Goal: Task Accomplishment & Management: Manage account settings

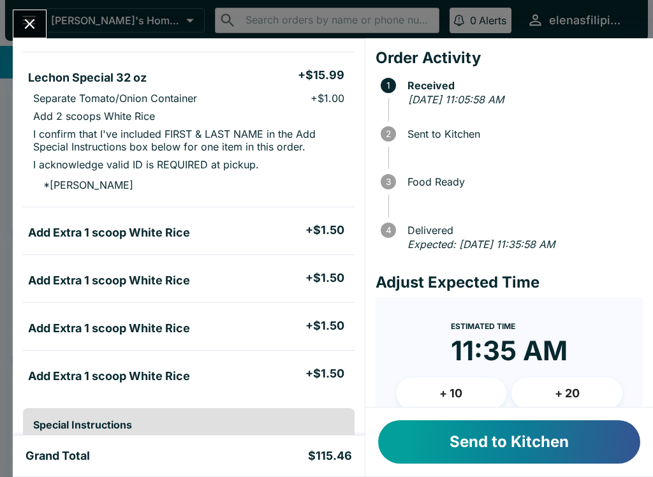
click at [464, 452] on button "Send to Kitchen" at bounding box center [509, 441] width 262 height 43
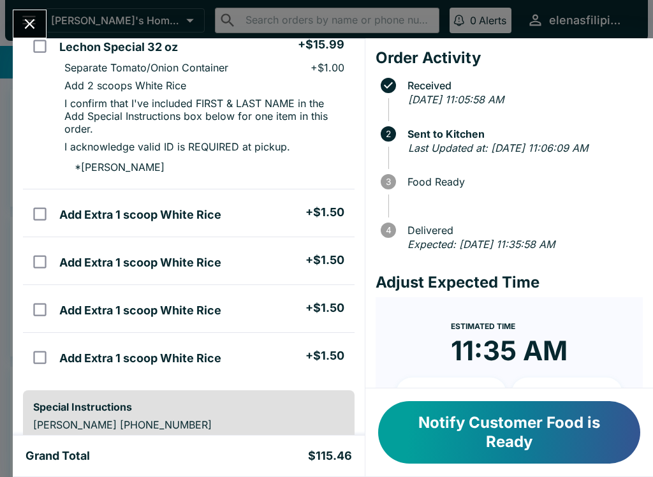
scroll to position [639, 0]
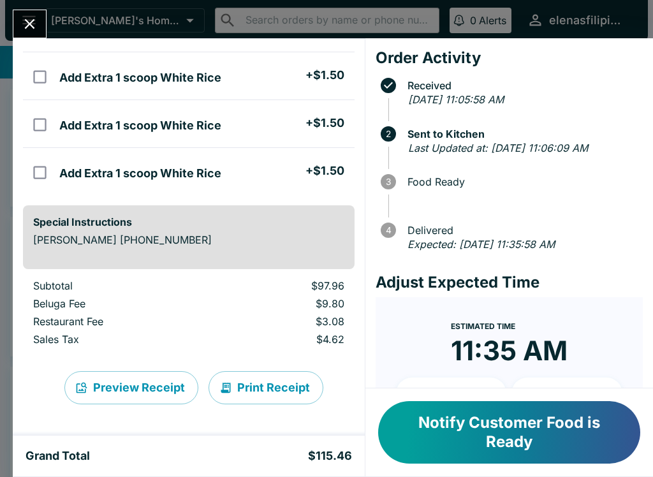
click at [426, 435] on button "Notify Customer Food is Ready" at bounding box center [509, 432] width 262 height 62
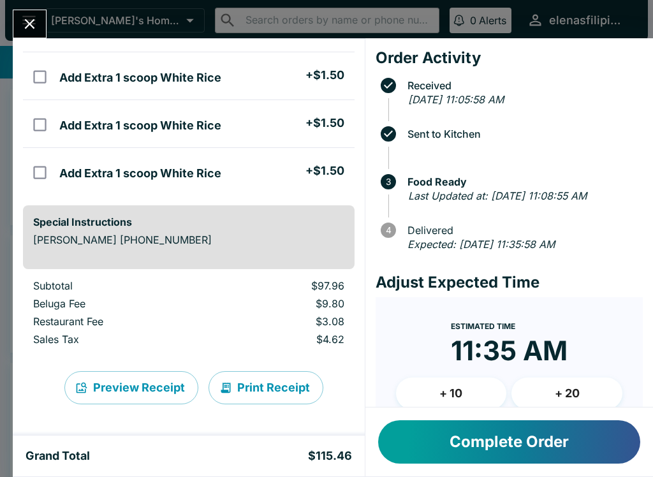
click at [34, 21] on icon "Close" at bounding box center [30, 24] width 10 height 10
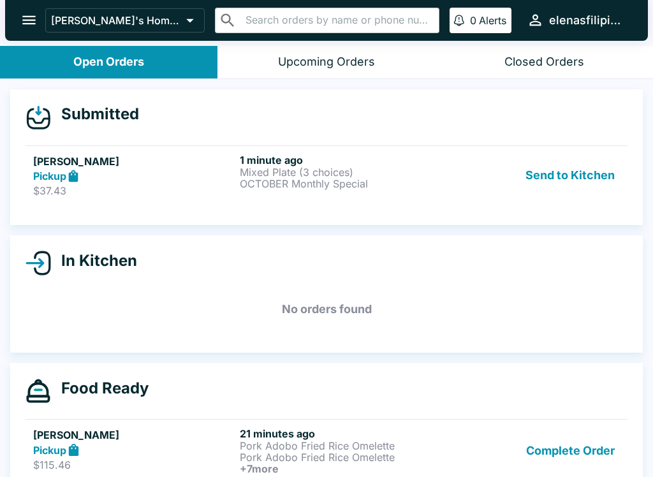
click at [45, 177] on strong "Pickup" at bounding box center [49, 176] width 33 height 13
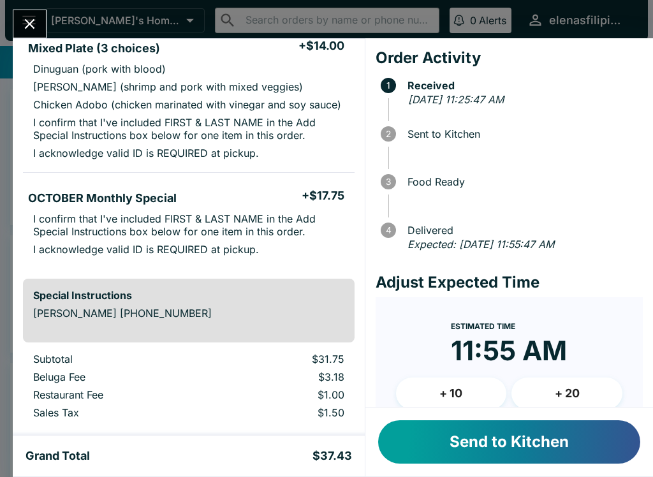
scroll to position [126, 0]
click at [443, 432] on button "Send to Kitchen" at bounding box center [509, 441] width 262 height 43
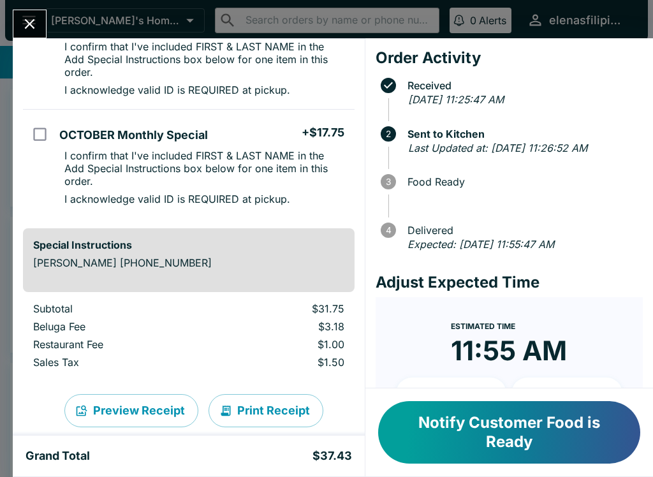
scroll to position [214, 0]
click at [533, 449] on button "Notify Customer Food is Ready" at bounding box center [509, 432] width 262 height 62
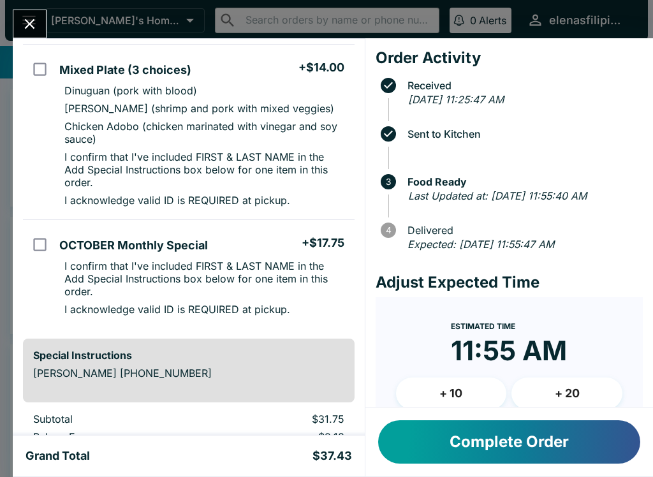
click at [574, 431] on button "Complete Order" at bounding box center [509, 441] width 262 height 43
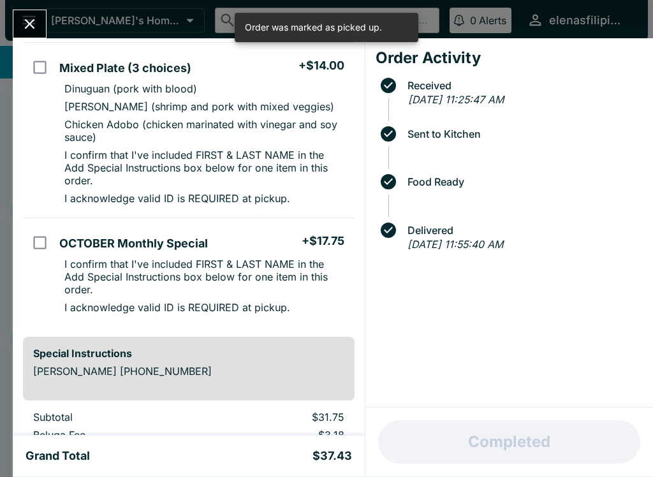
scroll to position [107, 0]
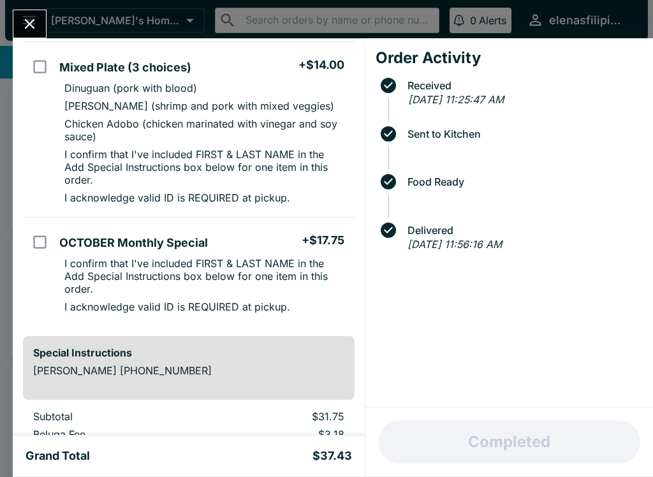
click at [38, 13] on button "Close" at bounding box center [29, 23] width 33 height 27
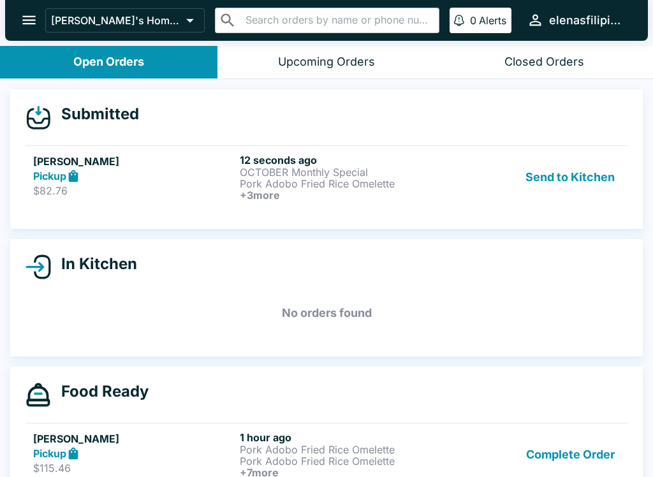
click at [85, 169] on div "Pickup" at bounding box center [133, 176] width 201 height 15
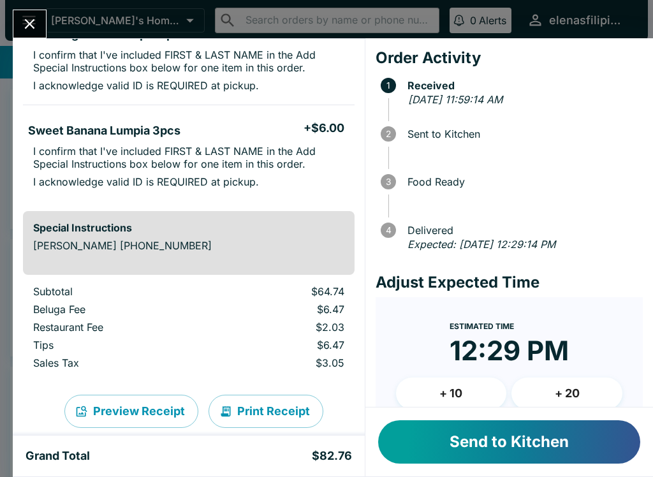
scroll to position [427, 0]
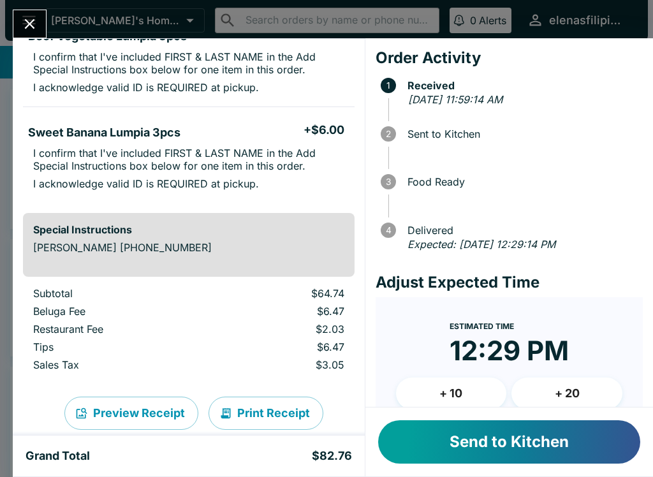
click at [463, 436] on button "Send to Kitchen" at bounding box center [509, 441] width 262 height 43
click at [436, 453] on button "Send to Kitchen" at bounding box center [509, 441] width 262 height 43
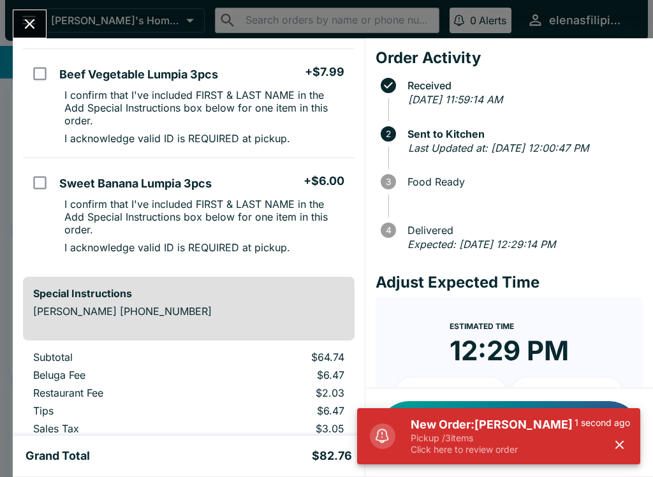
click at [458, 448] on p "Click here to review order" at bounding box center [492, 449] width 164 height 11
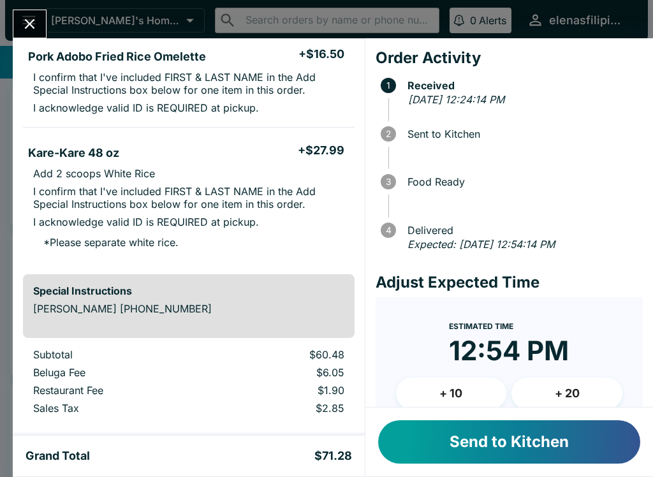
scroll to position [233, 0]
click at [417, 443] on button "Send to Kitchen" at bounding box center [509, 441] width 262 height 43
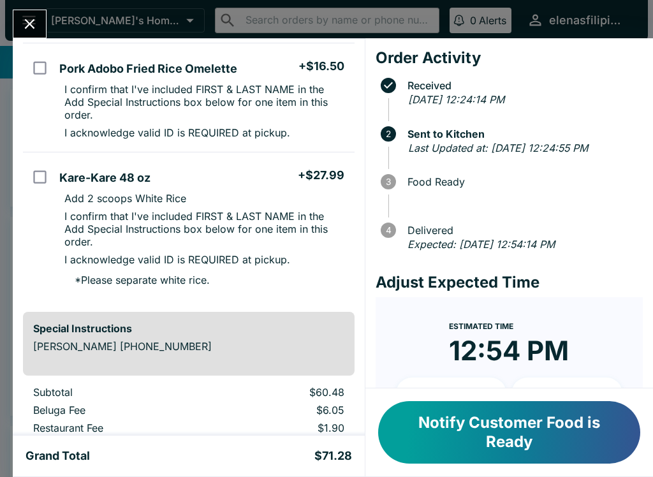
click at [437, 422] on button "Notify Customer Food is Ready" at bounding box center [509, 432] width 262 height 62
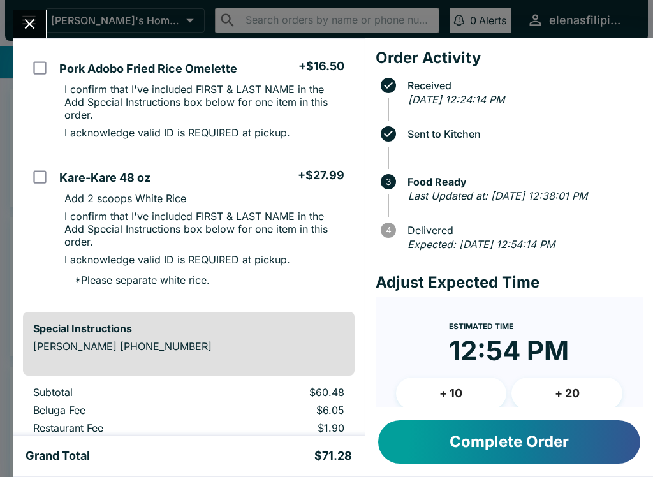
click at [175, 455] on div "Grand Total $71.28" at bounding box center [188, 455] width 326 height 15
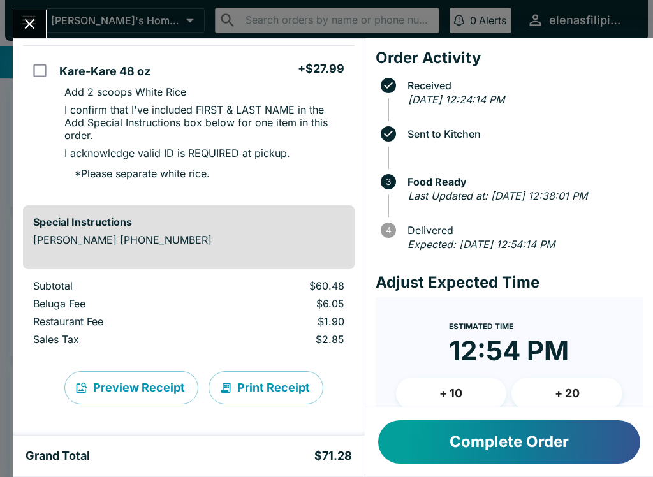
scroll to position [339, 0]
click at [31, 4] on div "[PERSON_NAME] Order # 806541 Pickup 3 Items Lechon Special 32 oz + $15.99 I con…" at bounding box center [326, 238] width 653 height 477
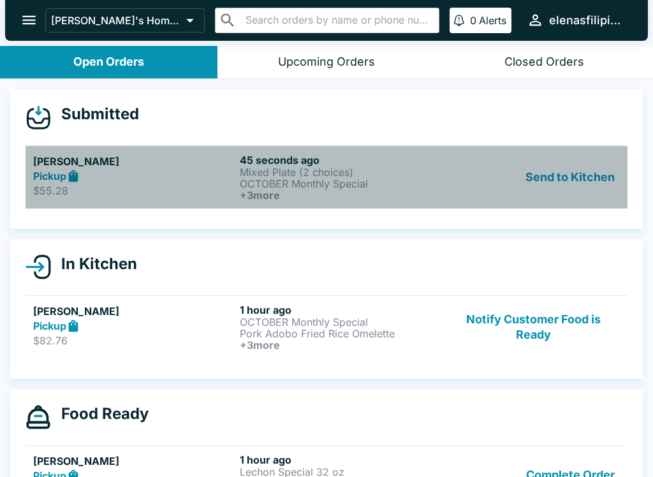
click at [41, 191] on p "$55.28" at bounding box center [133, 190] width 201 height 13
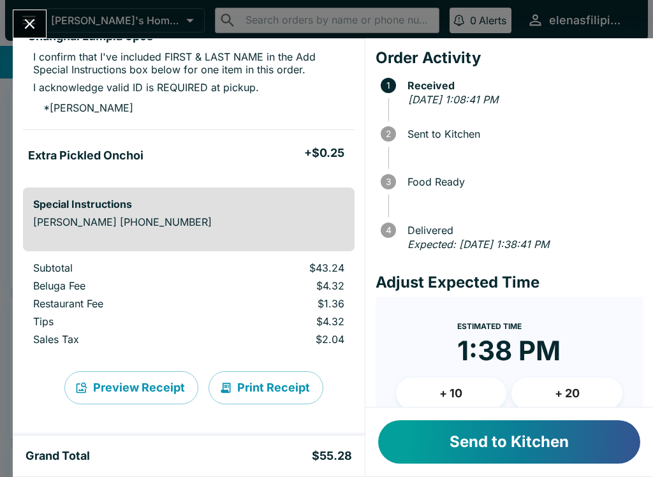
scroll to position [478, 0]
click at [430, 413] on div "Send to Kitchen" at bounding box center [508, 441] width 287 height 69
click at [444, 452] on button "Send to Kitchen" at bounding box center [509, 441] width 262 height 43
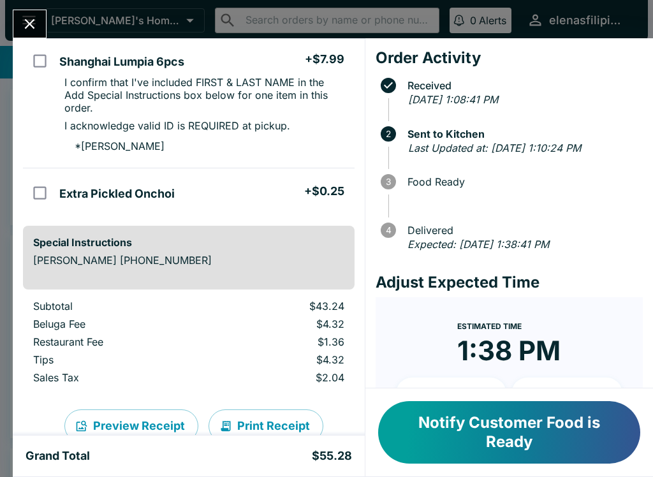
click at [34, 12] on button "Close" at bounding box center [29, 23] width 33 height 27
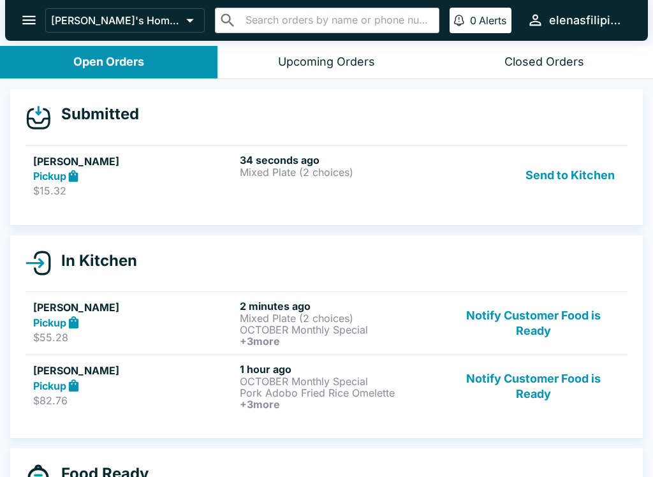
click at [51, 187] on p "$15.32" at bounding box center [133, 190] width 201 height 13
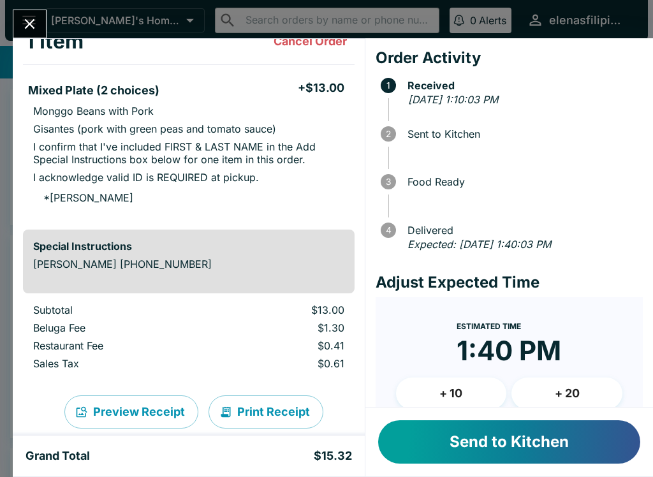
scroll to position [88, 0]
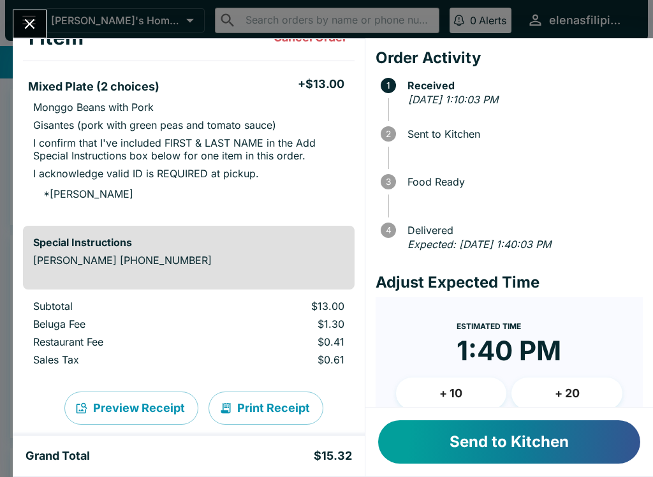
click at [403, 410] on div "Send to Kitchen" at bounding box center [508, 441] width 287 height 69
click at [446, 460] on button "Send to Kitchen" at bounding box center [509, 441] width 262 height 43
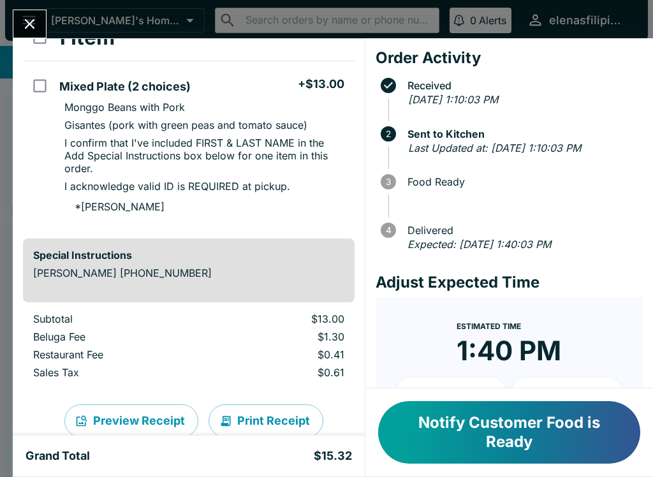
click at [472, 451] on button "Notify Customer Food is Ready" at bounding box center [509, 432] width 262 height 62
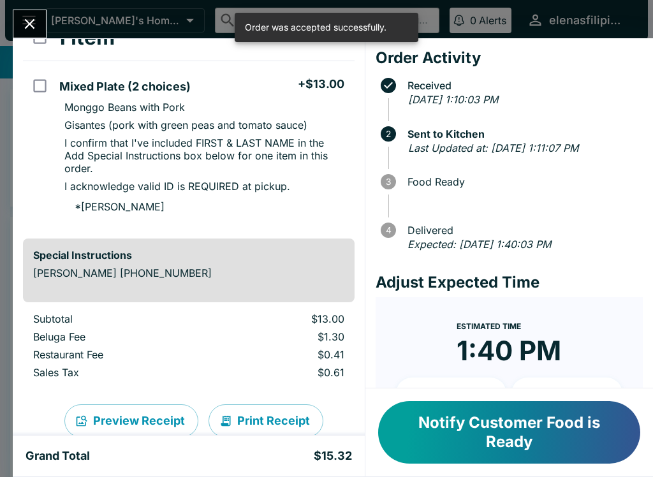
click at [467, 432] on button "Notify Customer Food is Ready" at bounding box center [509, 432] width 262 height 62
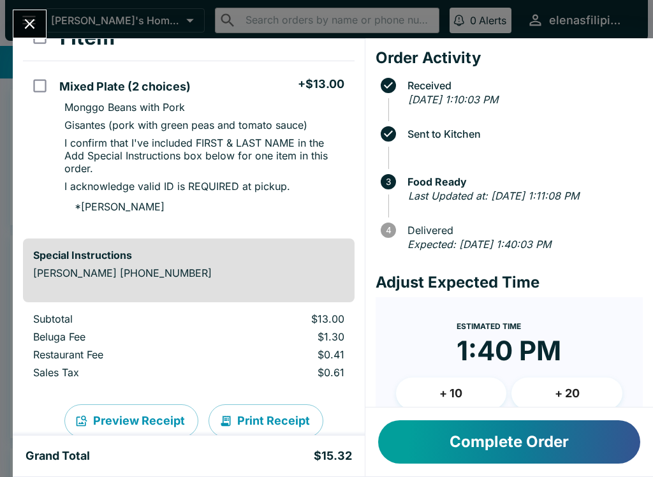
click at [15, 22] on button "Close" at bounding box center [29, 23] width 33 height 27
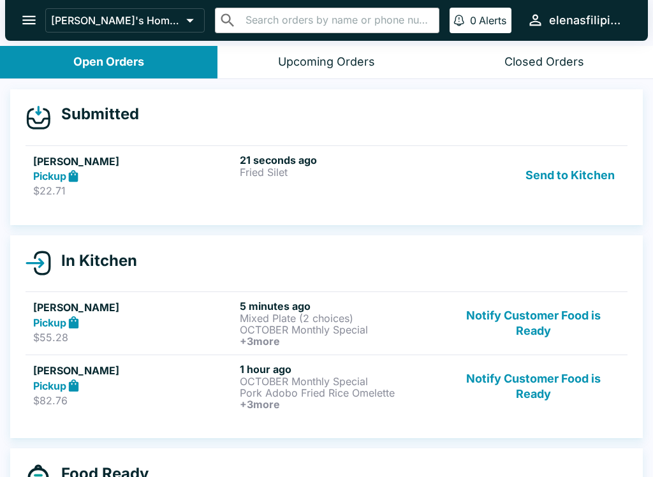
click at [61, 171] on strong "Pickup" at bounding box center [49, 176] width 33 height 13
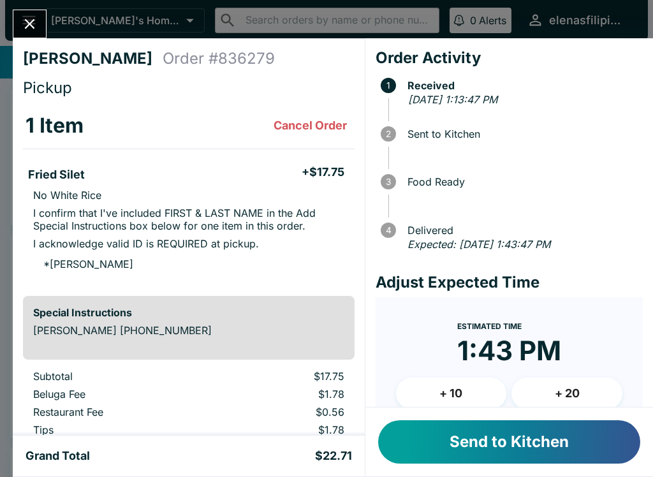
click at [423, 470] on div "Send to Kitchen" at bounding box center [508, 441] width 287 height 69
click at [428, 454] on button "Send to Kitchen" at bounding box center [509, 441] width 262 height 43
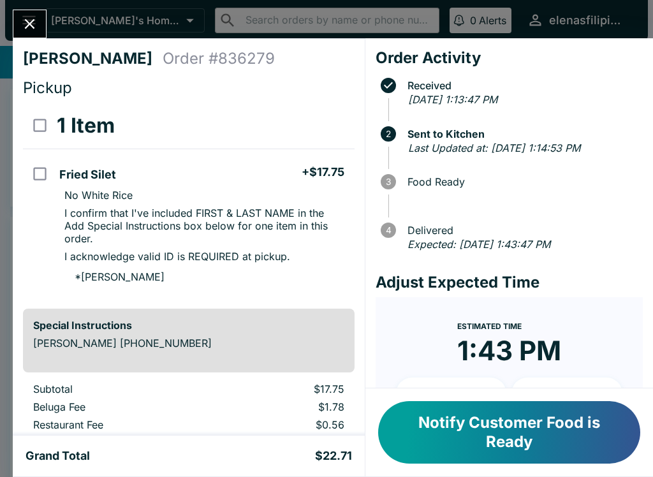
click at [32, 11] on button "Close" at bounding box center [29, 23] width 33 height 27
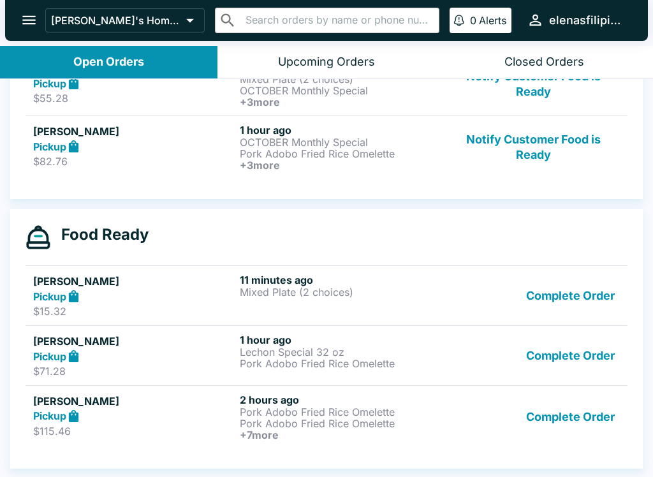
scroll to position [280, 0]
click at [553, 426] on button "Complete Order" at bounding box center [570, 416] width 99 height 47
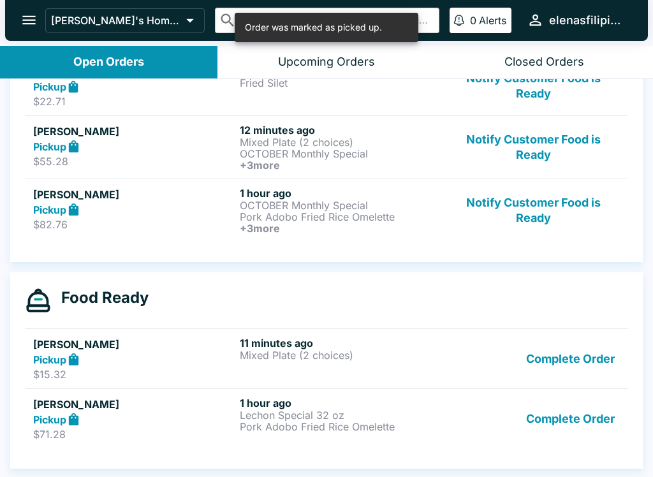
click at [557, 412] on button "Complete Order" at bounding box center [570, 418] width 99 height 44
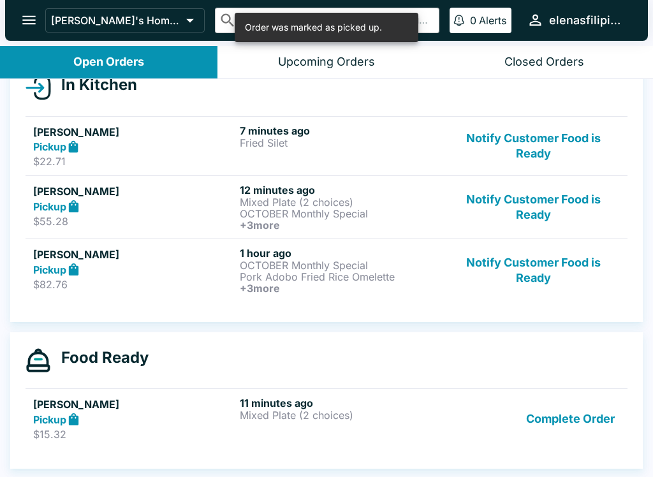
click at [547, 412] on button "Complete Order" at bounding box center [570, 418] width 99 height 44
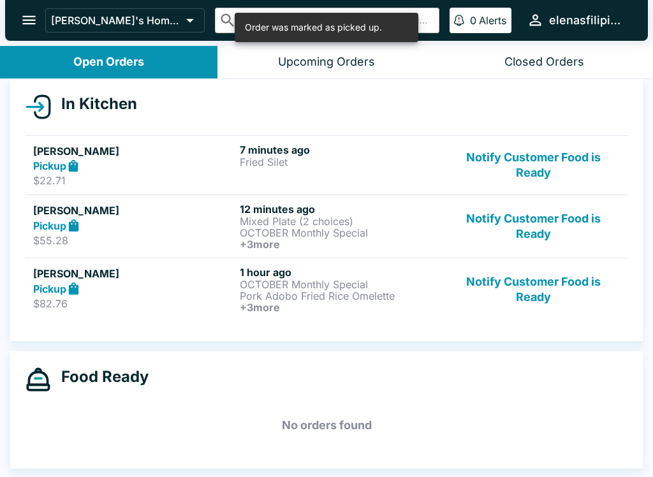
scroll to position [138, 0]
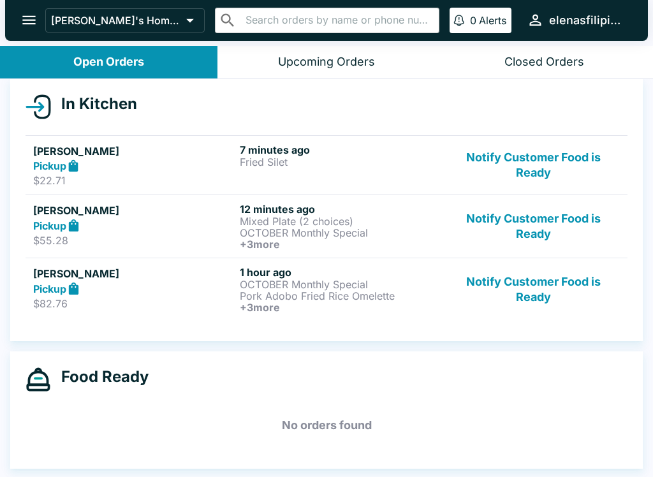
click at [518, 174] on button "Notify Customer Food is Ready" at bounding box center [533, 165] width 173 height 44
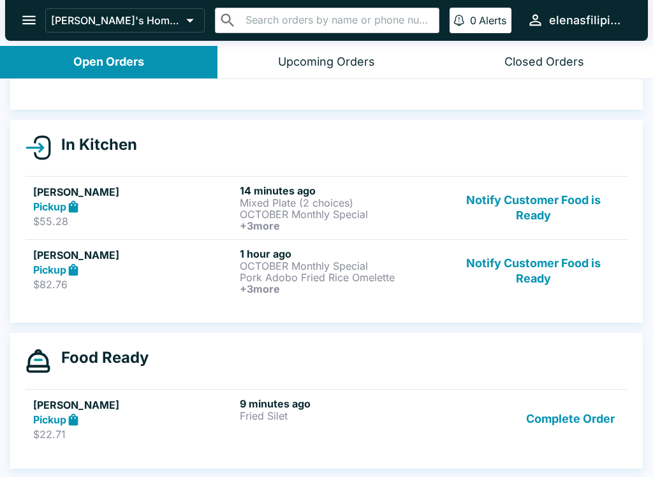
scroll to position [97, 0]
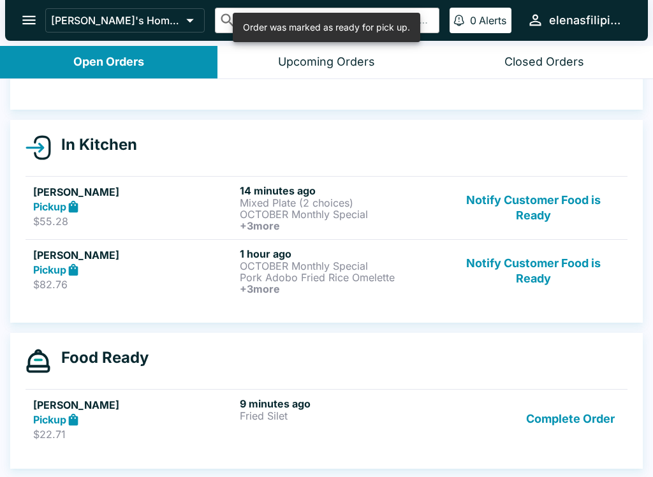
click at [482, 215] on button "Notify Customer Food is Ready" at bounding box center [533, 207] width 173 height 47
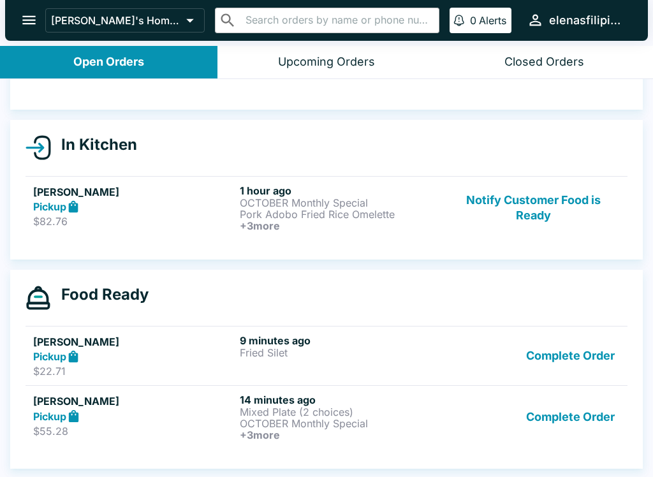
click at [499, 191] on button "Notify Customer Food is Ready" at bounding box center [533, 207] width 173 height 47
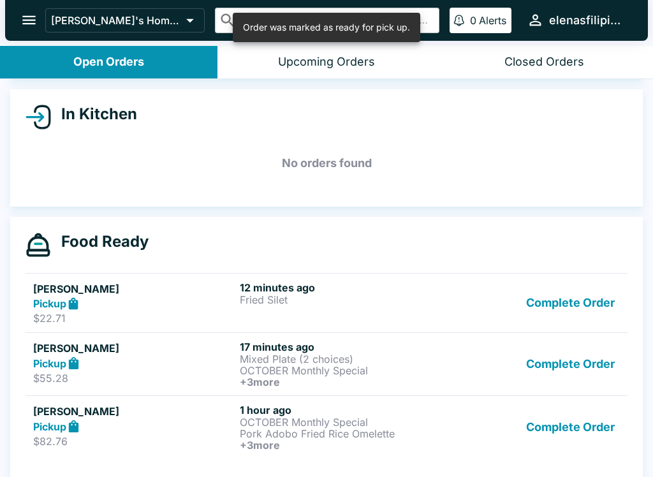
scroll to position [130, 0]
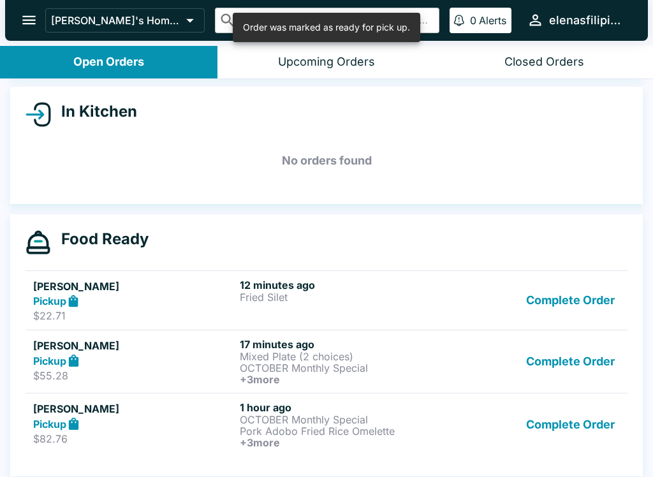
click at [550, 426] on button "Complete Order" at bounding box center [570, 424] width 99 height 47
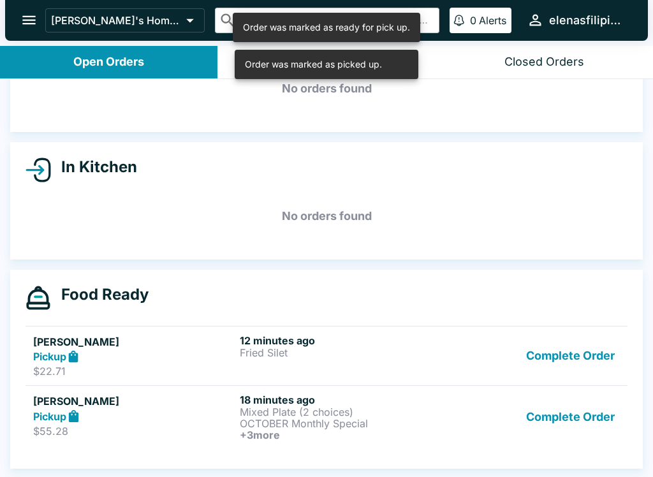
scroll to position [75, 0]
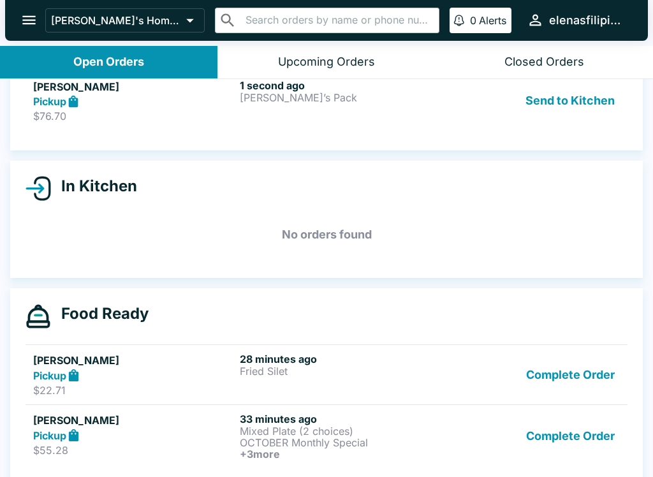
click at [554, 106] on button "Send to Kitchen" at bounding box center [569, 101] width 99 height 44
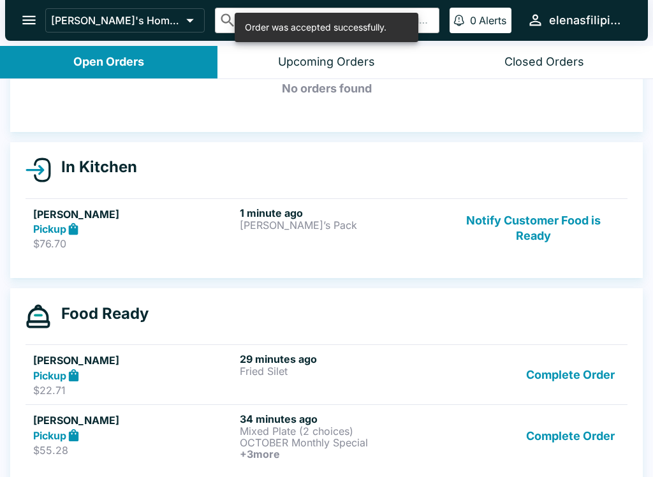
click at [424, 383] on div "29 minutes ago Fried Silet" at bounding box center [340, 374] width 201 height 44
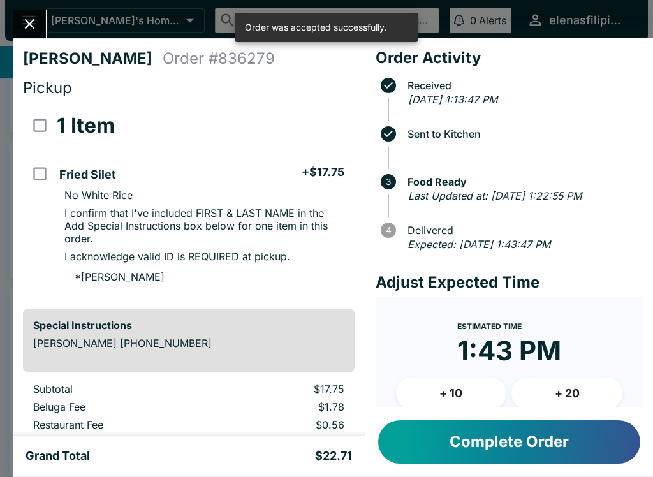
click at [484, 445] on button "Complete Order" at bounding box center [509, 441] width 262 height 43
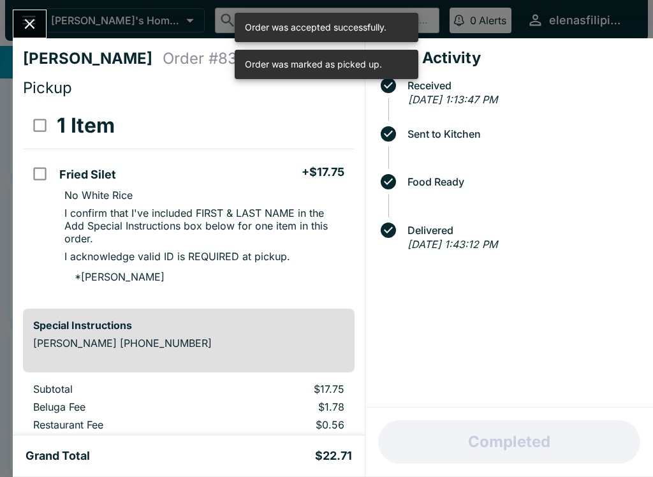
scroll to position [34, 0]
click at [32, 29] on icon "Close" at bounding box center [29, 23] width 17 height 17
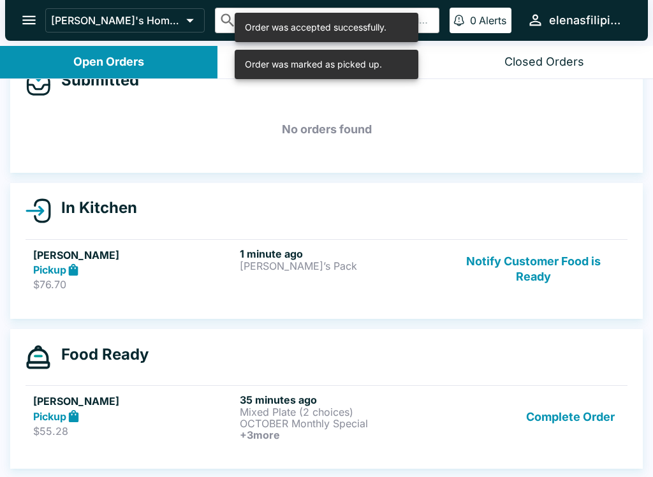
click at [526, 428] on button "Complete Order" at bounding box center [570, 416] width 99 height 47
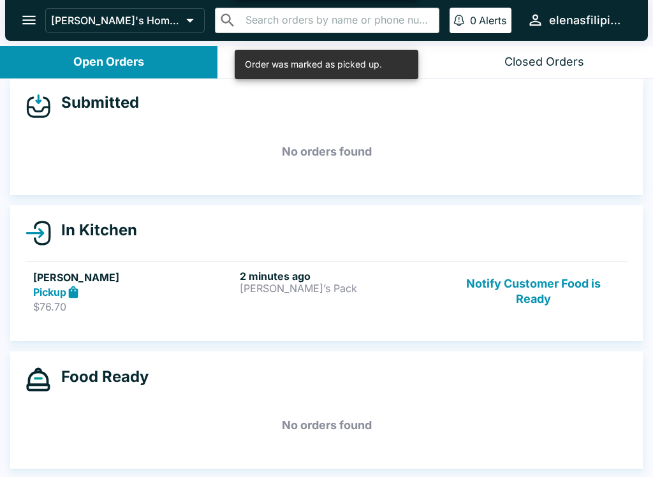
scroll to position [11, 0]
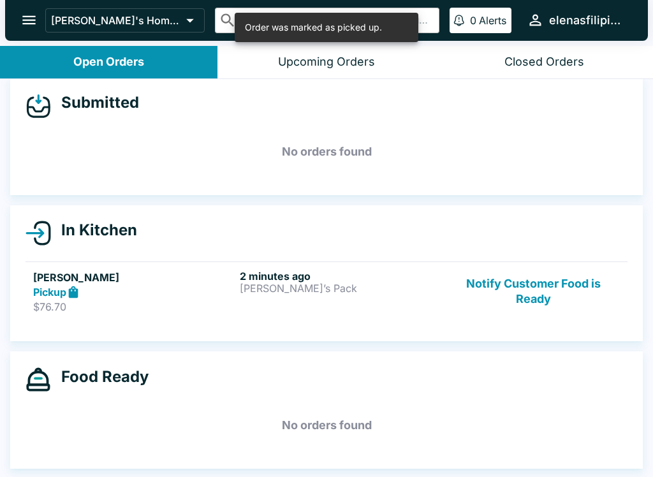
click at [159, 281] on h5 "[PERSON_NAME]" at bounding box center [133, 277] width 201 height 15
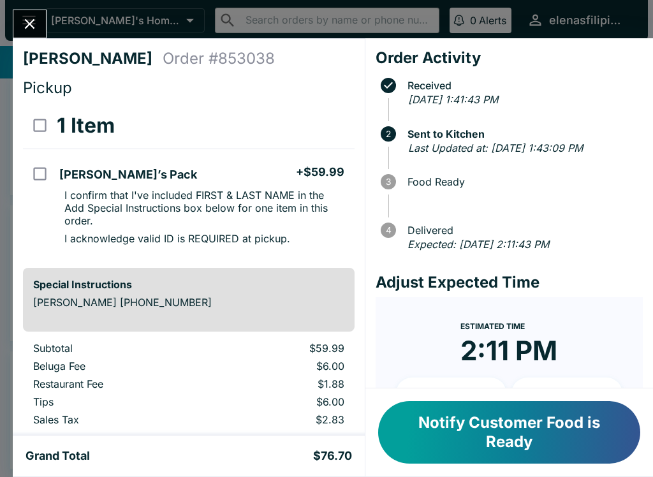
click at [445, 446] on button "Notify Customer Food is Ready" at bounding box center [509, 432] width 262 height 62
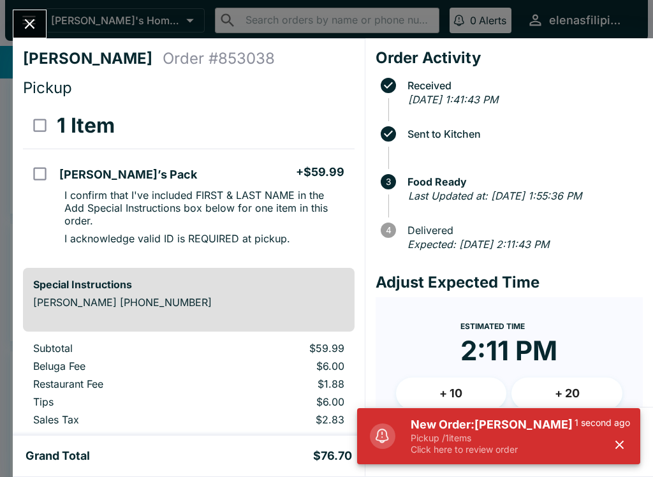
click at [482, 434] on p "Pickup / 1 items" at bounding box center [492, 437] width 164 height 11
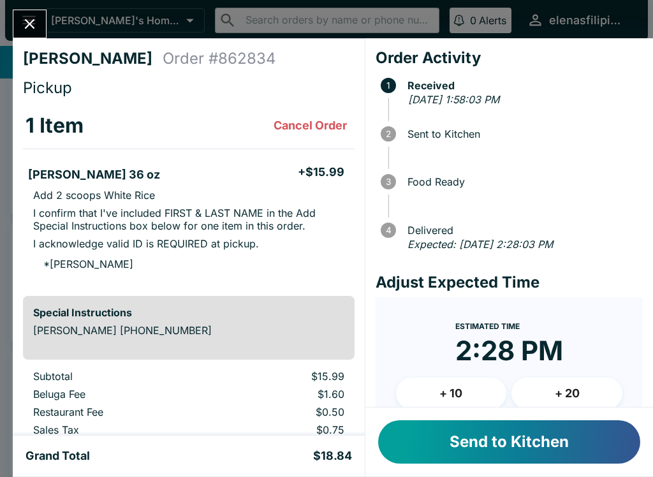
click at [480, 442] on button "Send to Kitchen" at bounding box center [509, 441] width 262 height 43
